Goal: Task Accomplishment & Management: Use online tool/utility

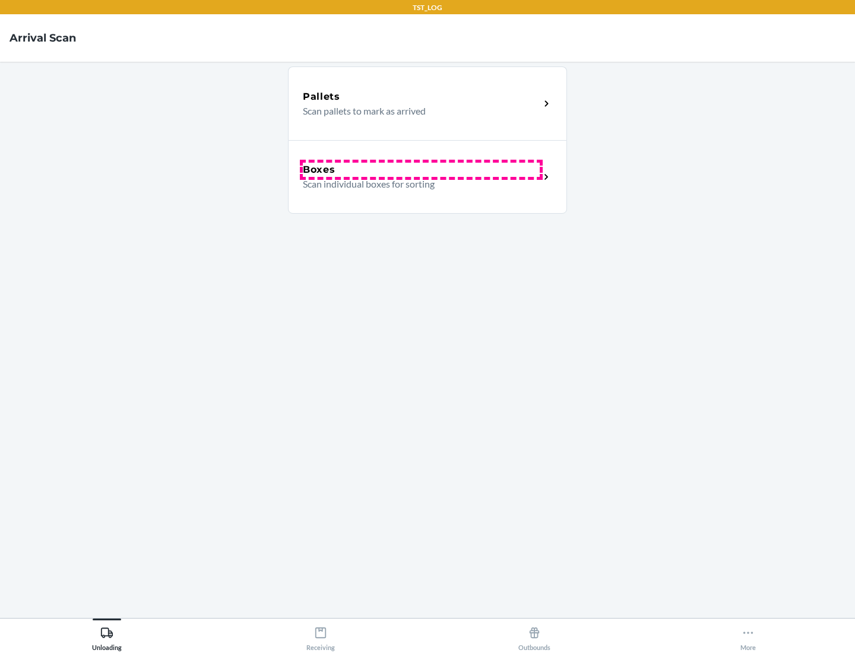
click at [421, 170] on div "Boxes" at bounding box center [421, 170] width 237 height 14
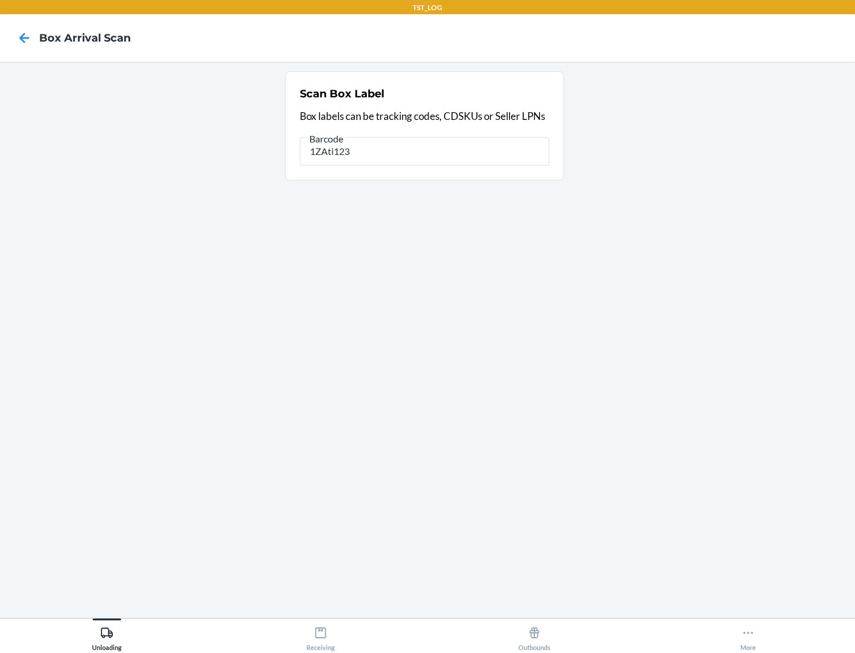
type input "1ZAti123"
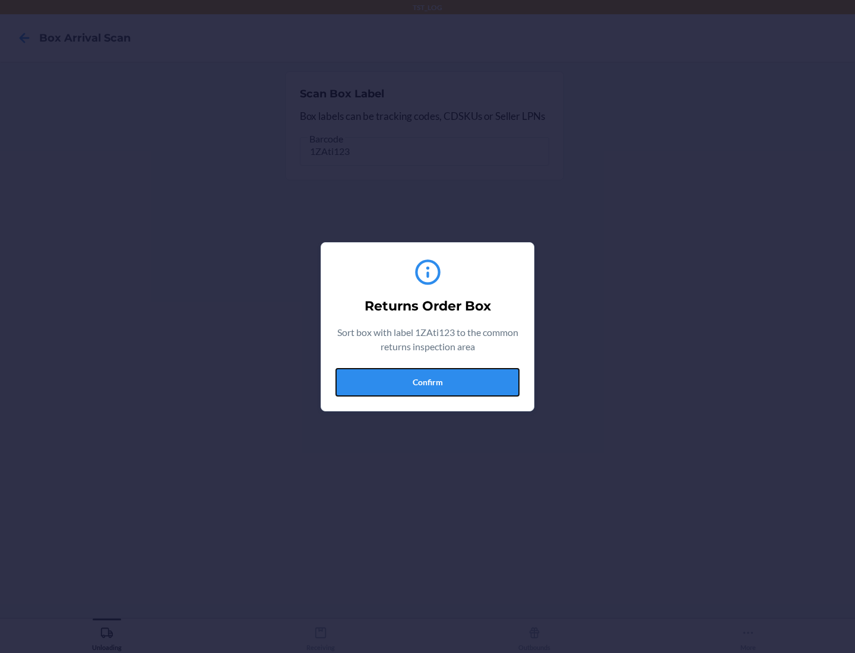
click at [428, 382] on button "Confirm" at bounding box center [427, 382] width 184 height 29
